Goal: Information Seeking & Learning: Learn about a topic

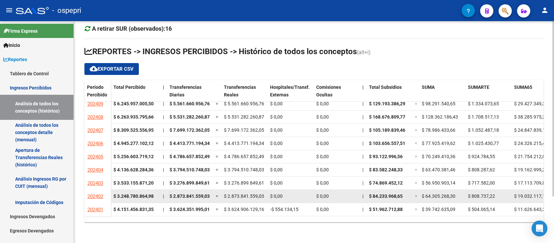
scroll to position [88, 0]
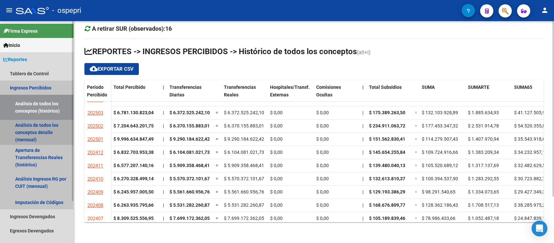
click at [26, 133] on link "Análisis de todos los conceptos detalle (mensual)" at bounding box center [37, 132] width 74 height 25
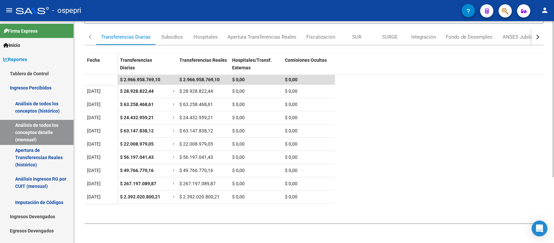
scroll to position [93, 0]
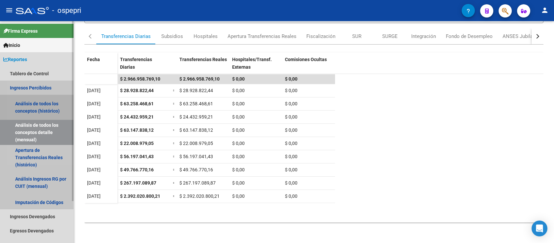
click at [33, 107] on link "Análisis de todos los conceptos (histórico)" at bounding box center [37, 107] width 74 height 25
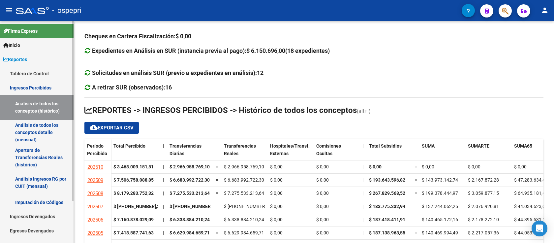
click at [34, 150] on link "Apertura de Transferencias Reales (histórico)" at bounding box center [37, 157] width 74 height 25
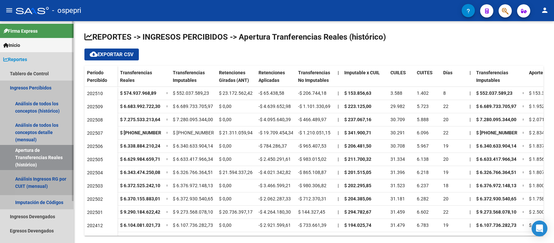
click at [37, 180] on link "Análisis Ingresos RG por CUIT (mensual)" at bounding box center [37, 182] width 74 height 25
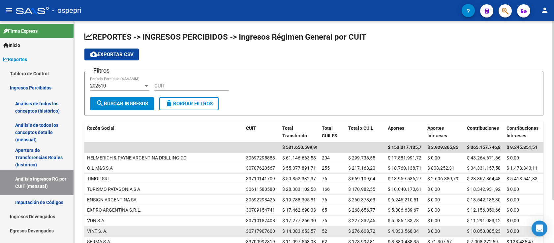
scroll to position [53, 0]
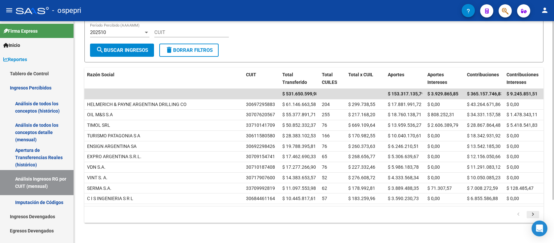
click at [534, 212] on icon "go to next page" at bounding box center [533, 215] width 9 height 8
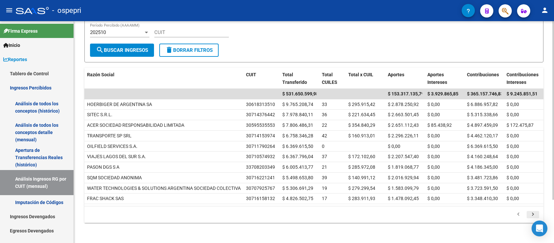
click at [533, 212] on icon "go to next page" at bounding box center [533, 215] width 9 height 8
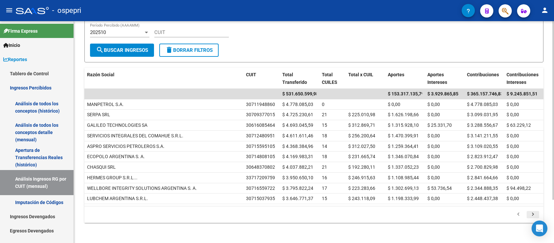
click at [534, 212] on icon "go to next page" at bounding box center [533, 215] width 9 height 8
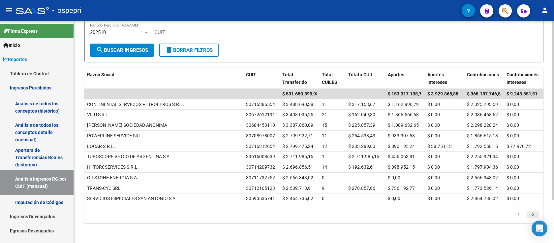
click at [532, 211] on icon "go to next page" at bounding box center [533, 215] width 9 height 8
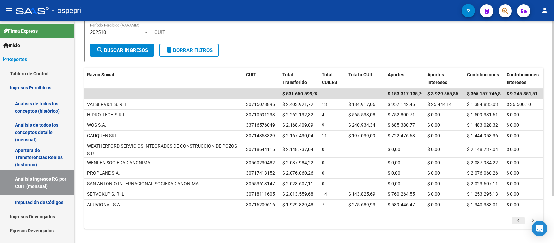
click at [519, 219] on icon "go to previous page" at bounding box center [518, 221] width 9 height 8
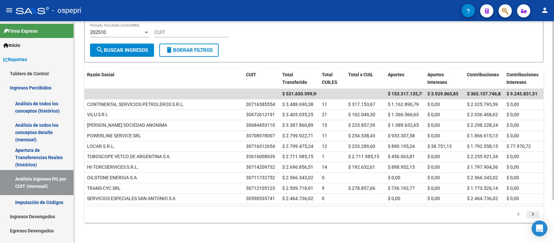
click at [536, 213] on icon "go to next page" at bounding box center [533, 215] width 9 height 8
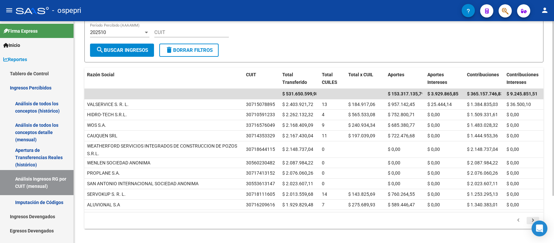
click at [536, 213] on div "179.769.313.486.231.570.000.000.000.000.000.000.000.000.000.000.000.000.000.000…" at bounding box center [313, 220] width 459 height 16
click at [533, 217] on icon "go to next page" at bounding box center [533, 221] width 9 height 8
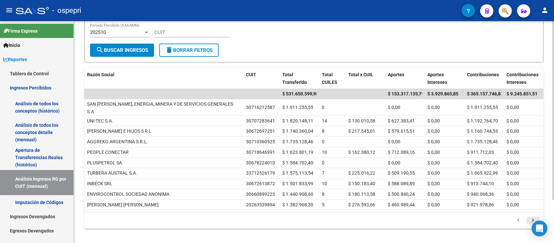
click at [535, 217] on icon "go to next page" at bounding box center [533, 221] width 9 height 8
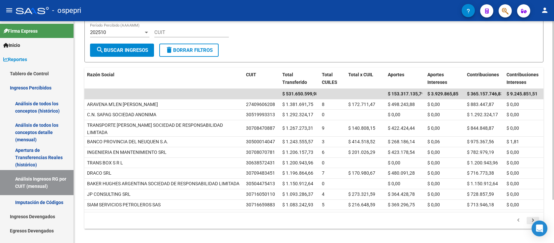
click at [533, 217] on icon "go to next page" at bounding box center [533, 221] width 9 height 8
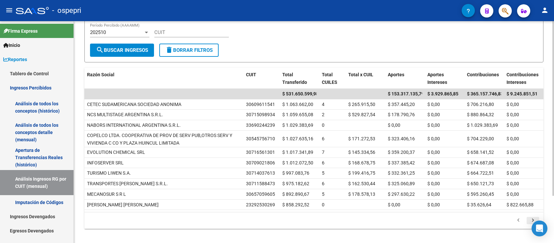
click at [532, 219] on icon "go to next page" at bounding box center [533, 221] width 9 height 8
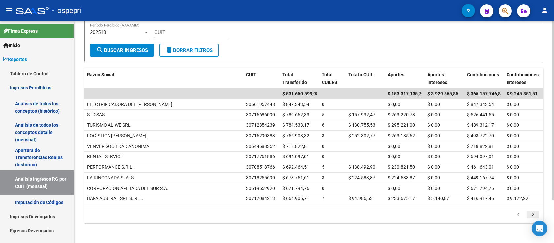
click at [529, 212] on icon "go to next page" at bounding box center [533, 215] width 9 height 8
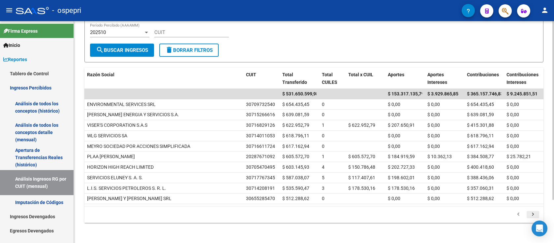
click at [533, 213] on icon "go to next page" at bounding box center [533, 215] width 9 height 8
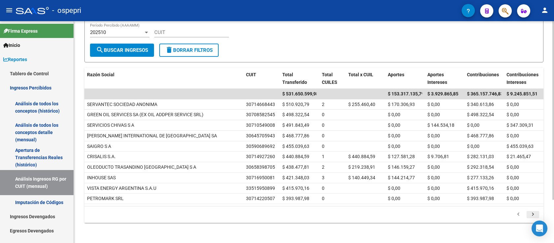
click at [531, 213] on icon "go to next page" at bounding box center [533, 215] width 9 height 8
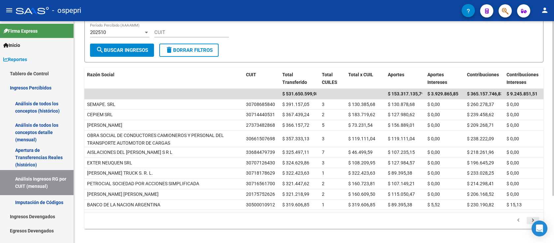
click at [532, 219] on icon "go to next page" at bounding box center [533, 221] width 9 height 8
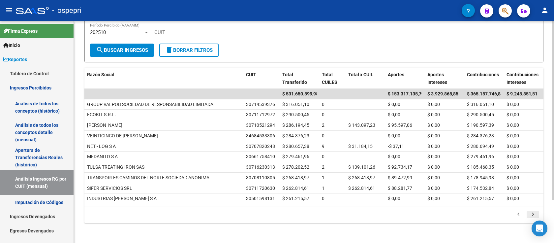
click at [537, 215] on icon "go to next page" at bounding box center [533, 215] width 9 height 8
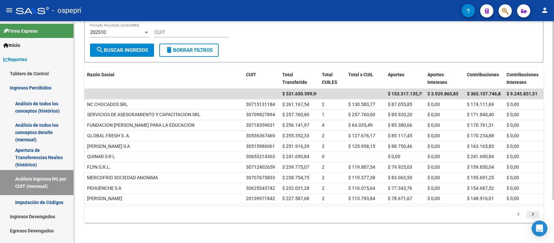
click at [534, 211] on icon "go to next page" at bounding box center [533, 215] width 9 height 8
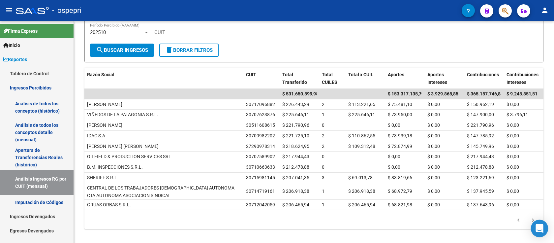
click at [533, 220] on body "menu - ospepri person Firma Express Inicio Calendario SSS Instructivos Contacto…" at bounding box center [277, 121] width 554 height 243
click at [534, 219] on icon "go to next page" at bounding box center [533, 221] width 9 height 8
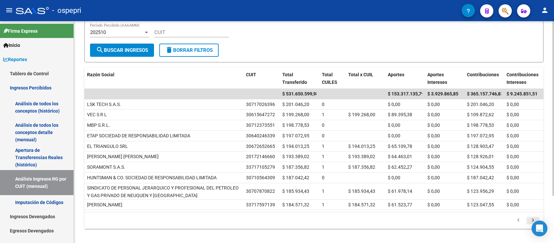
click at [535, 218] on icon "go to next page" at bounding box center [533, 221] width 9 height 8
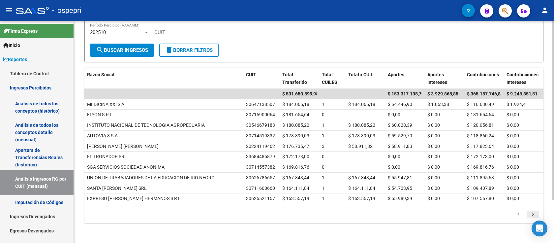
click at [535, 212] on icon "go to next page" at bounding box center [533, 215] width 9 height 8
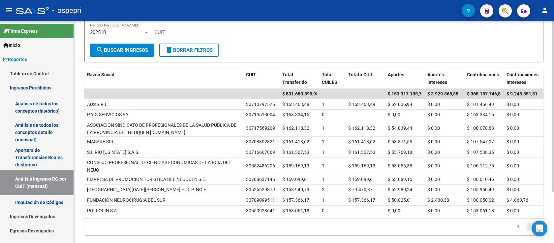
click at [530, 223] on icon "go to next page" at bounding box center [533, 227] width 9 height 8
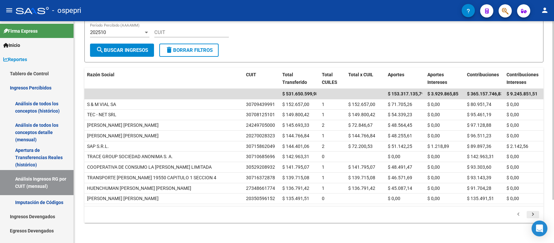
click at [536, 214] on icon "go to next page" at bounding box center [533, 215] width 9 height 8
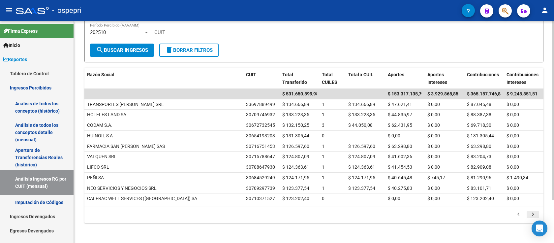
click at [536, 211] on icon "go to next page" at bounding box center [533, 215] width 9 height 8
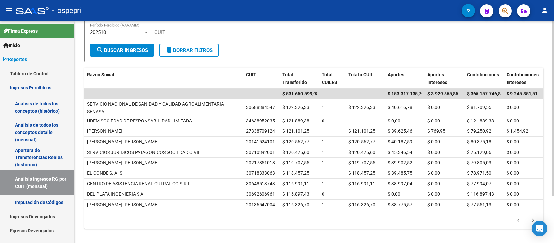
click at [536, 212] on div "179.769.313.486.231.570.000.000.000.000.000.000.000.000.000.000.000.000.000.000…" at bounding box center [313, 220] width 459 height 16
click at [535, 217] on icon "go to next page" at bounding box center [533, 221] width 9 height 8
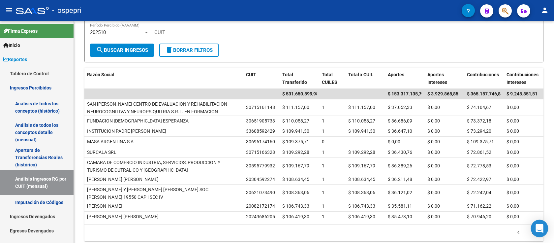
click at [533, 234] on div "Open Intercom Messenger" at bounding box center [539, 228] width 17 height 17
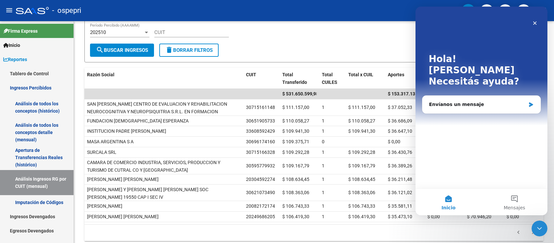
scroll to position [0, 0]
click at [534, 23] on icon "Cerrar" at bounding box center [535, 23] width 4 height 4
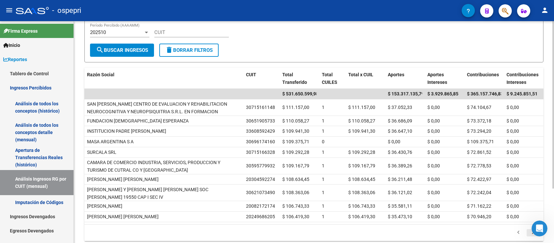
click at [530, 231] on icon "go to next page" at bounding box center [533, 233] width 9 height 8
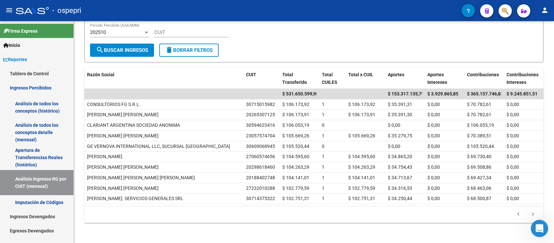
drag, startPoint x: 536, startPoint y: 225, endPoint x: 465, endPoint y: 232, distance: 71.5
click at [531, 232] on html at bounding box center [539, 227] width 16 height 16
click at [533, 211] on icon "go to next page" at bounding box center [533, 215] width 9 height 8
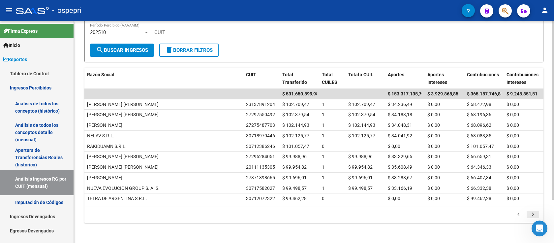
click at [533, 211] on icon "go to next page" at bounding box center [533, 215] width 9 height 8
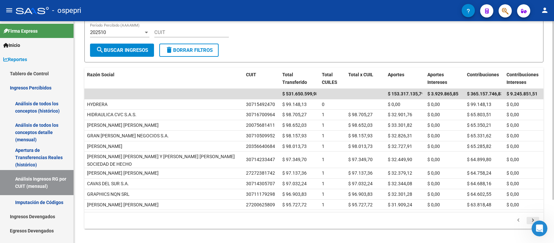
click at [533, 217] on icon "go to next page" at bounding box center [533, 221] width 9 height 8
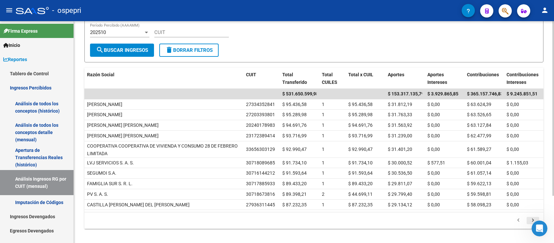
click at [533, 212] on div "179.769.313.486.231.570.000.000.000.000.000.000.000.000.000.000.000.000.000.000…" at bounding box center [313, 220] width 459 height 16
click at [535, 218] on icon "go to next page" at bounding box center [533, 221] width 9 height 8
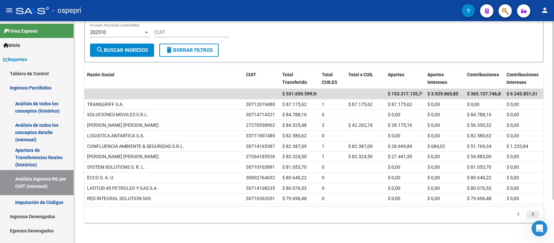
click at [535, 218] on icon "go to next page" at bounding box center [533, 215] width 9 height 8
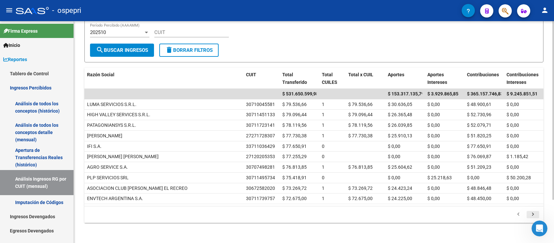
click at [535, 218] on icon "go to next page" at bounding box center [533, 215] width 9 height 8
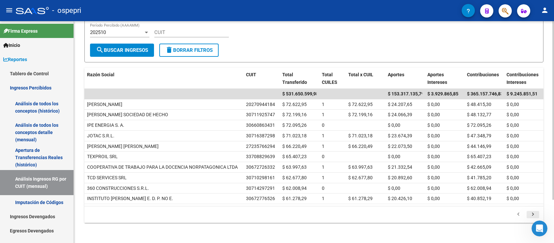
click at [535, 214] on icon "go to next page" at bounding box center [533, 215] width 9 height 8
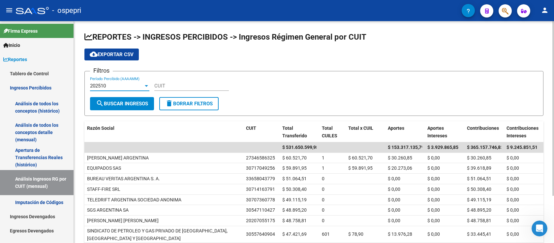
click at [147, 86] on div at bounding box center [146, 86] width 3 height 2
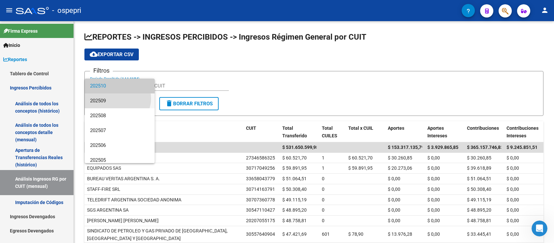
click at [117, 98] on span "202509" at bounding box center [119, 100] width 59 height 15
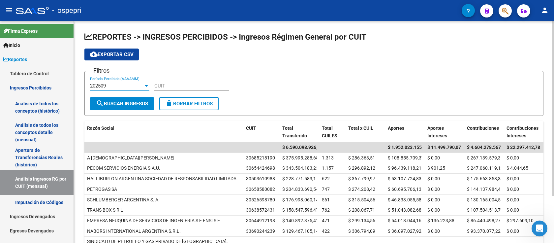
click at [182, 102] on span "delete Borrar Filtros" at bounding box center [188, 104] width 47 height 6
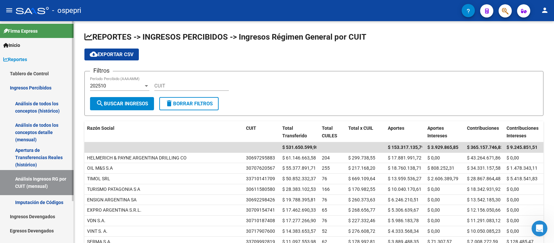
scroll to position [51, 0]
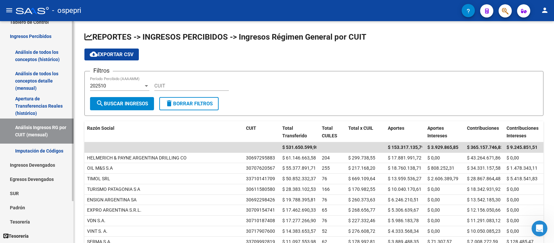
click at [14, 205] on link "Padrón" at bounding box center [37, 207] width 74 height 14
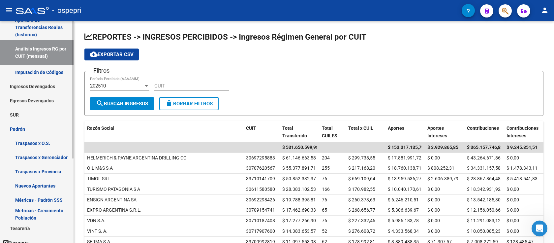
scroll to position [137, 0]
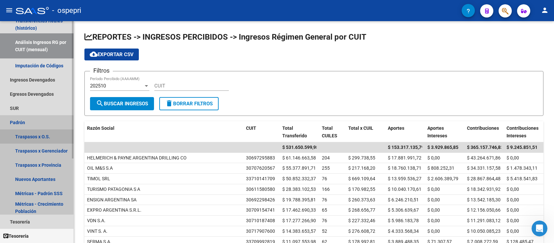
click at [49, 136] on link "Traspasos x O.S." at bounding box center [37, 136] width 74 height 14
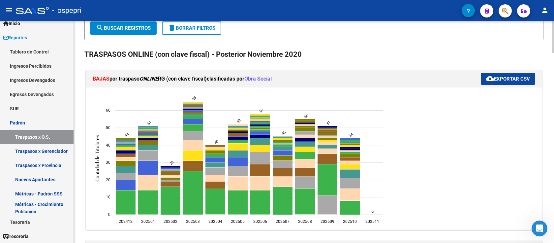
scroll to position [88, 0]
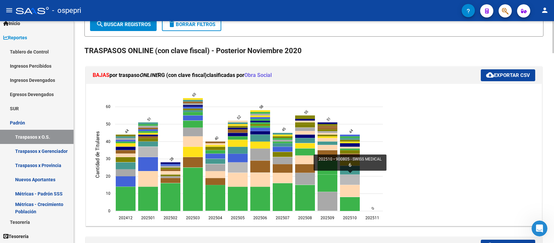
click at [351, 176] on icon "202510 900805 - SWISS MEDICAL 6" at bounding box center [350, 179] width 20 height 10
type input "SWISS MEDICAL"
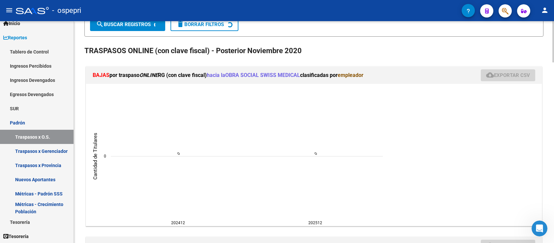
scroll to position [88, 0]
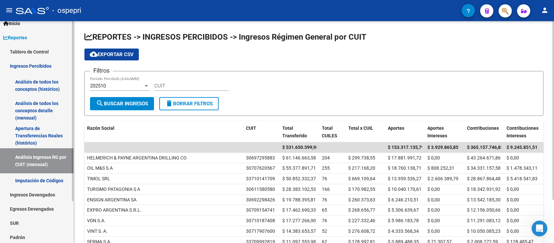
scroll to position [51, 0]
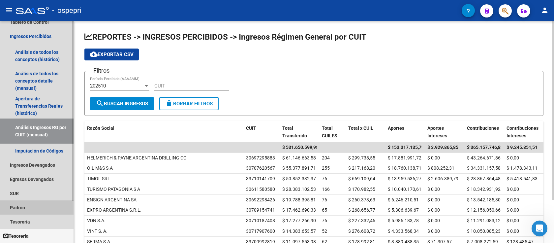
click at [23, 207] on link "Padrón" at bounding box center [37, 207] width 74 height 14
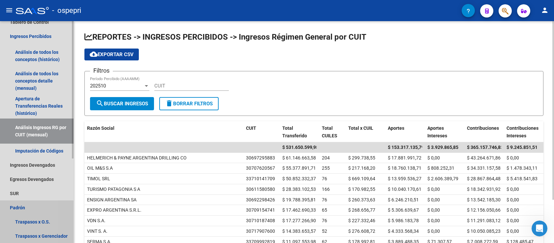
click at [7, 204] on link "Padrón" at bounding box center [37, 207] width 74 height 14
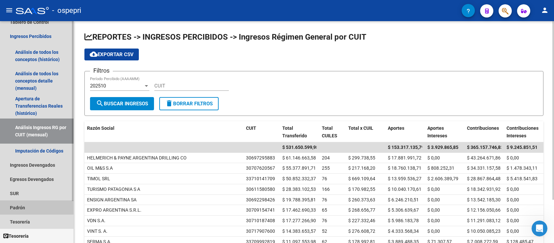
click at [24, 206] on link "Padrón" at bounding box center [37, 207] width 74 height 14
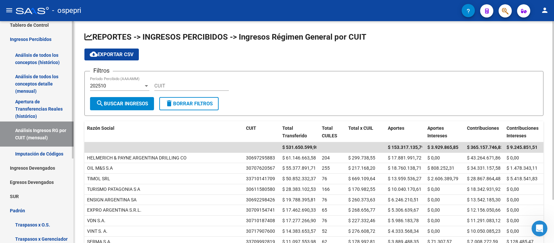
scroll to position [137, 0]
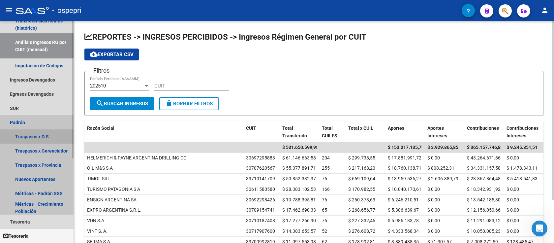
click at [39, 136] on link "Traspasos x O.S." at bounding box center [37, 136] width 74 height 14
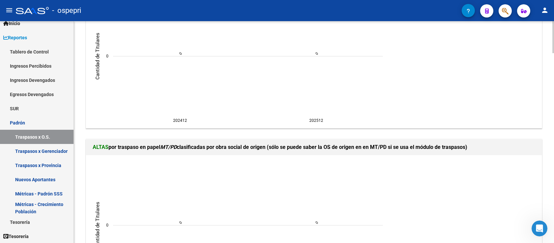
scroll to position [1310, 0]
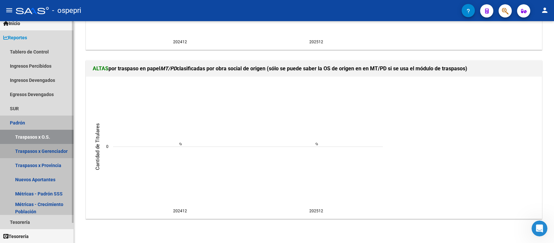
click at [45, 151] on link "Traspasos x Gerenciador" at bounding box center [37, 151] width 74 height 14
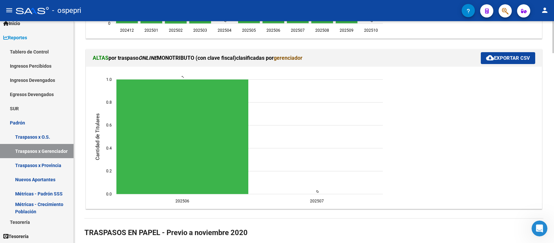
scroll to position [704, 0]
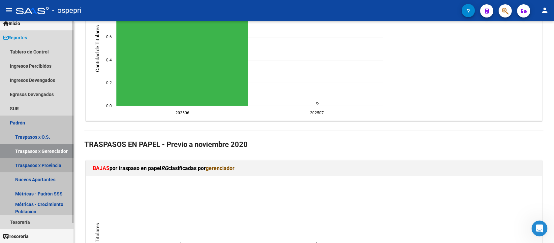
click at [40, 164] on link "Traspasos x Provincia" at bounding box center [37, 165] width 74 height 14
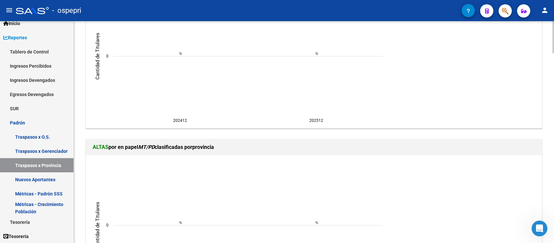
scroll to position [1310, 0]
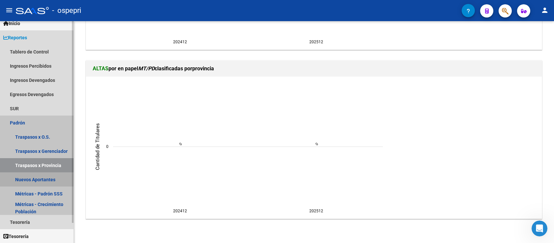
click at [32, 176] on link "Nuevos Aportantes" at bounding box center [37, 179] width 74 height 14
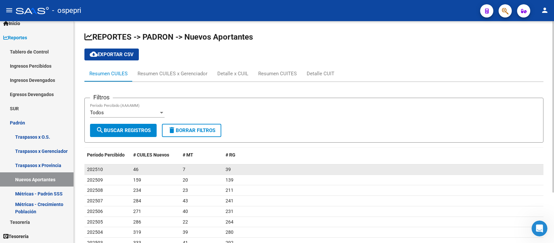
scroll to position [65, 0]
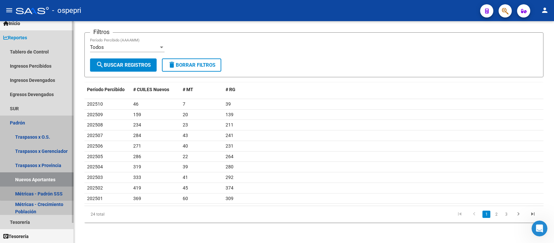
click at [45, 189] on link "Métricas - Padrón SSS" at bounding box center [37, 193] width 74 height 14
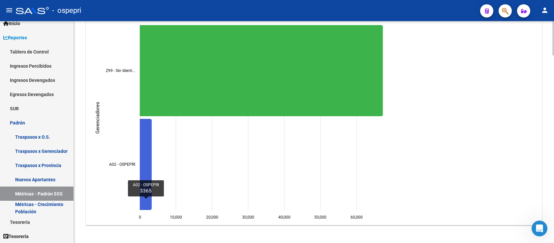
scroll to position [1211, 0]
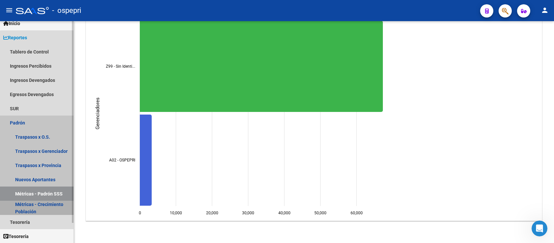
click at [46, 202] on link "Métricas - Crecimiento Población" at bounding box center [37, 208] width 74 height 14
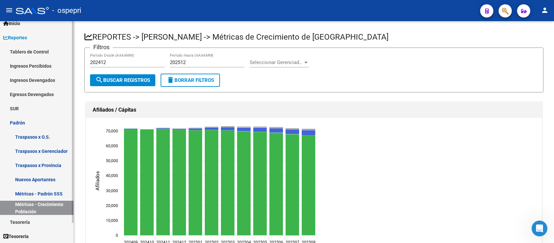
click at [62, 193] on link "Métricas - Padrón SSS" at bounding box center [37, 193] width 74 height 14
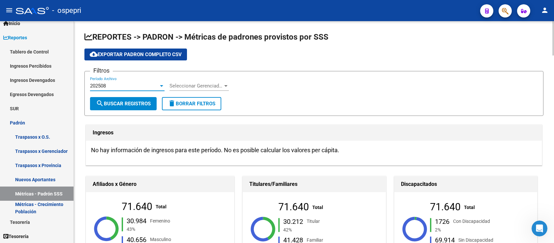
click at [162, 86] on div at bounding box center [161, 86] width 3 height 2
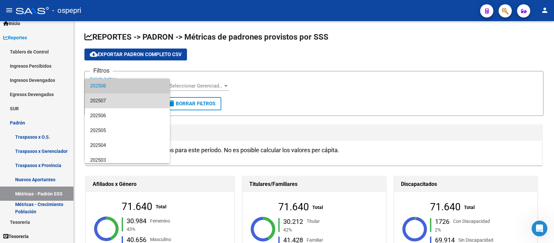
click at [137, 101] on span "202507" at bounding box center [127, 100] width 75 height 15
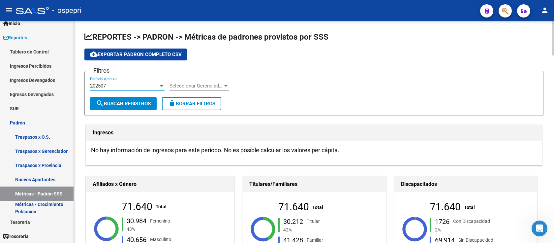
click at [129, 103] on span "search Buscar Registros" at bounding box center [123, 104] width 55 height 6
click at [162, 86] on div at bounding box center [162, 85] width 6 height 5
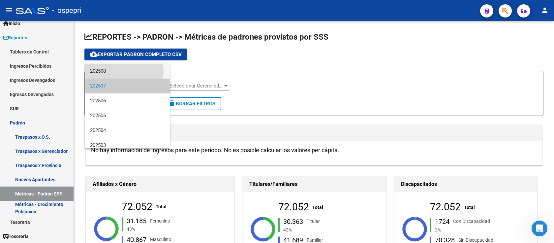
click at [109, 72] on span "202508" at bounding box center [127, 71] width 75 height 15
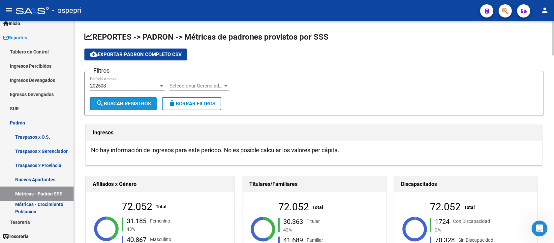
click at [124, 98] on button "search Buscar Registros" at bounding box center [123, 103] width 67 height 13
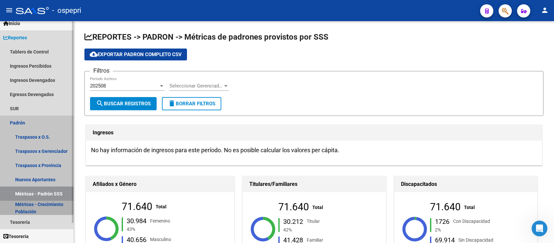
click at [47, 204] on link "Métricas - Crecimiento Población" at bounding box center [37, 208] width 74 height 14
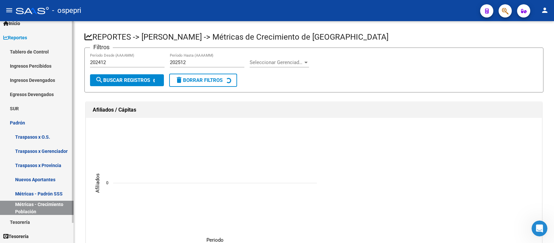
click at [26, 221] on link "Tesorería" at bounding box center [37, 222] width 74 height 14
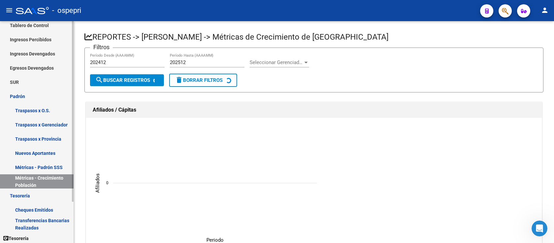
scroll to position [50, 0]
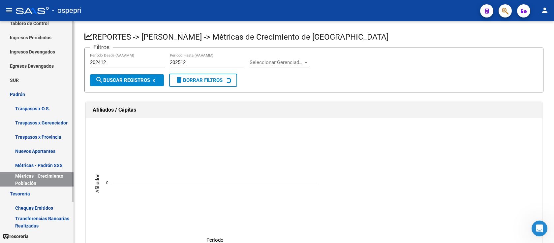
click at [71, 242] on html "menu - ospepri person Firma Express Inicio Calendario SSS Instructivos Contacto…" at bounding box center [277, 121] width 554 height 243
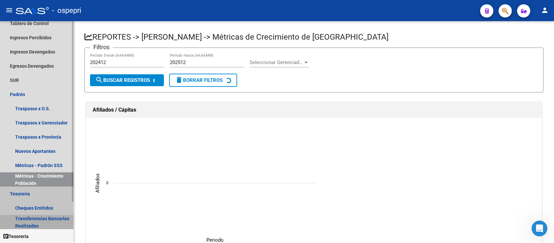
click at [47, 218] on link "Transferencias Bancarias Realizadas" at bounding box center [37, 222] width 74 height 14
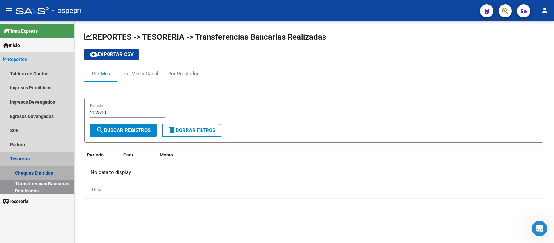
click at [45, 172] on link "Cheques Emitidos" at bounding box center [37, 173] width 74 height 14
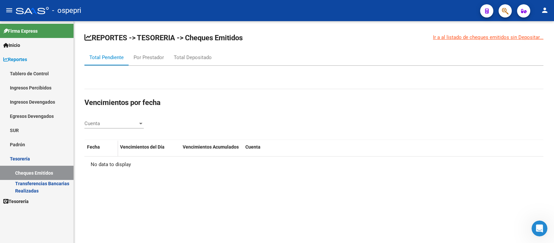
click at [22, 200] on span "Tesorería" at bounding box center [15, 201] width 25 height 7
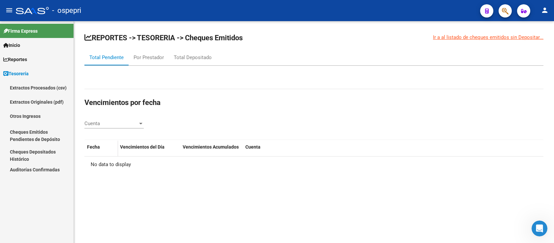
click at [24, 169] on link "Auditorías Confirmadas" at bounding box center [37, 169] width 74 height 14
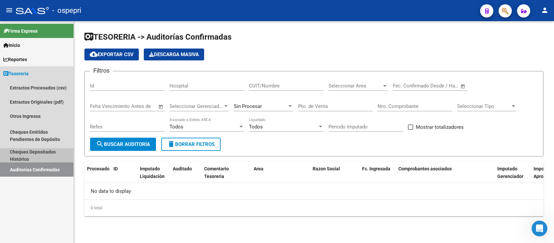
click at [24, 158] on link "Cheques Depositados Histórico" at bounding box center [37, 155] width 74 height 14
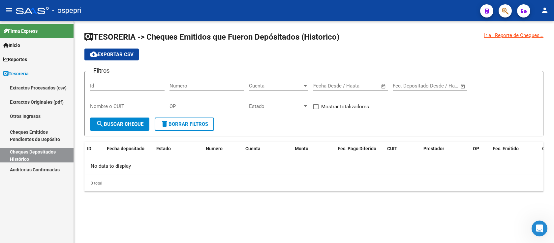
click at [24, 168] on link "Auditorías Confirmadas" at bounding box center [37, 169] width 74 height 14
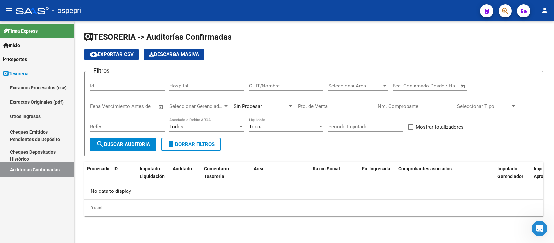
click at [168, 53] on span "Descarga Masiva" at bounding box center [174, 54] width 50 height 6
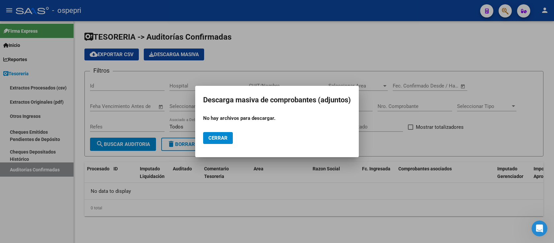
click at [217, 140] on span "Cerrar" at bounding box center [217, 138] width 19 height 6
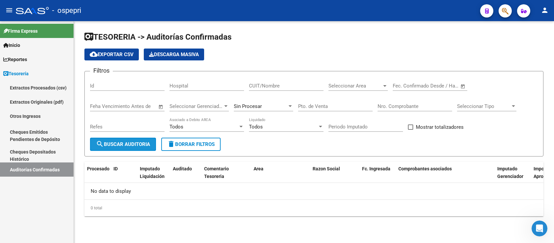
click at [129, 142] on span "search Buscar Auditoria" at bounding box center [123, 144] width 54 height 6
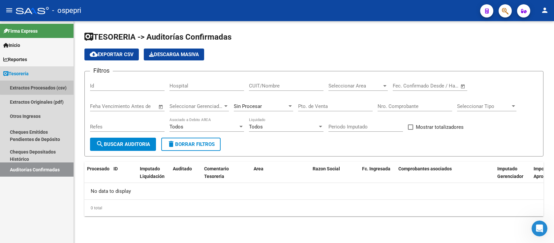
click at [40, 87] on link "Extractos Procesados (csv)" at bounding box center [37, 87] width 74 height 14
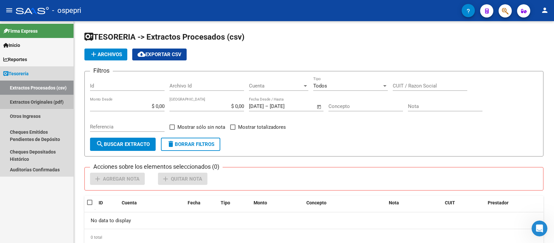
click at [41, 102] on link "Extractos Originales (pdf)" at bounding box center [37, 102] width 74 height 14
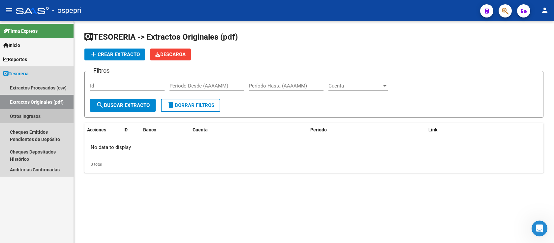
click at [35, 113] on link "Otros Ingresos" at bounding box center [37, 116] width 74 height 14
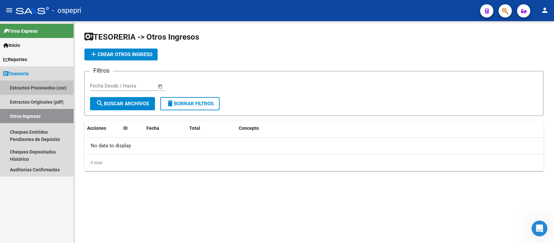
click at [26, 86] on link "Extractos Procesados (csv)" at bounding box center [37, 87] width 74 height 14
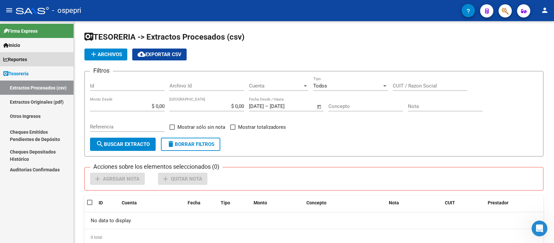
click at [27, 59] on span "Reportes" at bounding box center [15, 59] width 24 height 7
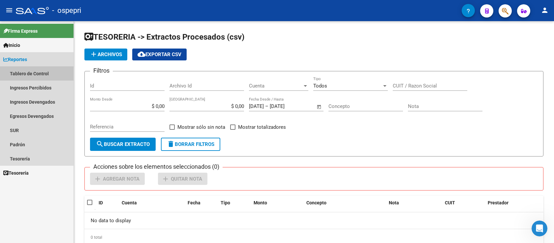
click at [30, 71] on link "Tablero de Control" at bounding box center [37, 73] width 74 height 14
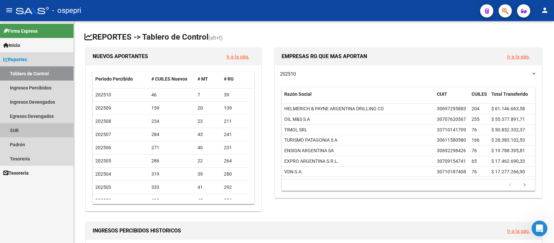
click at [16, 132] on link "SUR" at bounding box center [37, 130] width 74 height 14
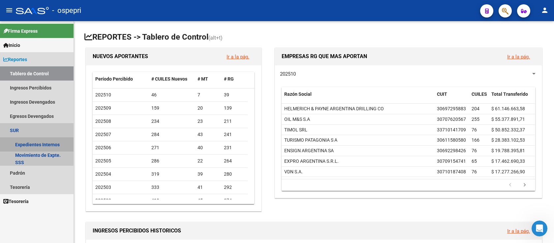
click at [32, 141] on link "Expedientes Internos" at bounding box center [37, 144] width 74 height 14
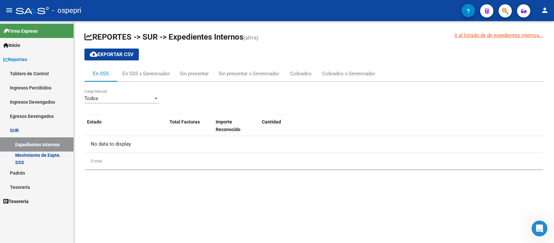
click at [34, 156] on link "Movimiento de Expte. SSS" at bounding box center [37, 158] width 74 height 14
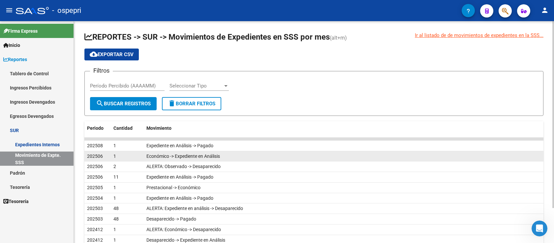
click at [227, 155] on div "Económico -> Expediente en Análisis" at bounding box center [343, 156] width 394 height 8
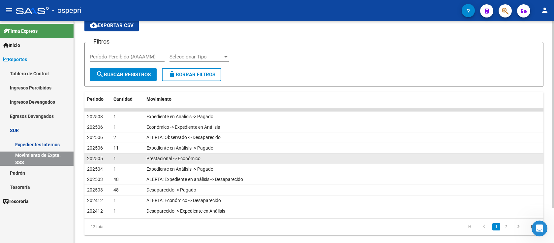
scroll to position [42, 0]
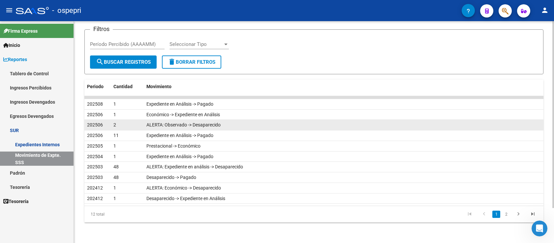
click at [120, 125] on div "2" at bounding box center [127, 125] width 28 height 8
click at [532, 126] on div "ALERTA: Observado -> Desaparecido" at bounding box center [343, 125] width 394 height 8
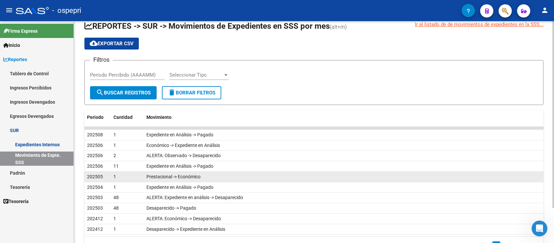
scroll to position [0, 0]
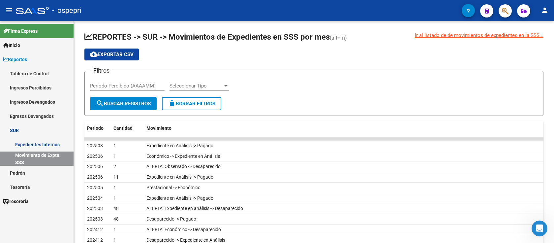
click at [24, 174] on link "Padrón" at bounding box center [37, 173] width 74 height 14
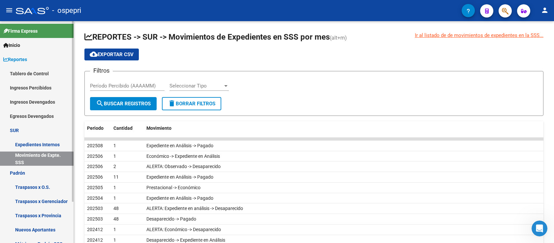
click at [23, 72] on link "Tablero de Control" at bounding box center [37, 73] width 74 height 14
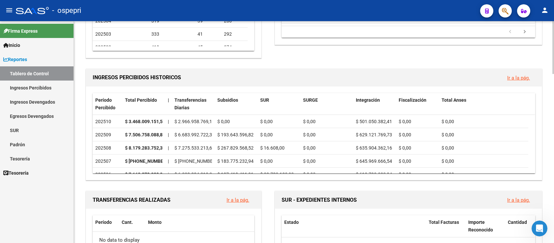
scroll to position [88, 0]
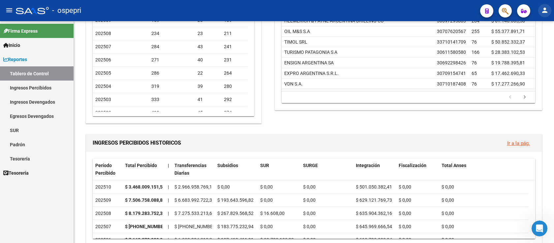
click at [547, 11] on mat-icon "person" at bounding box center [545, 10] width 8 height 8
click at [537, 43] on button "exit_to_app Salir" at bounding box center [531, 44] width 40 height 16
